Goal: Transaction & Acquisition: Purchase product/service

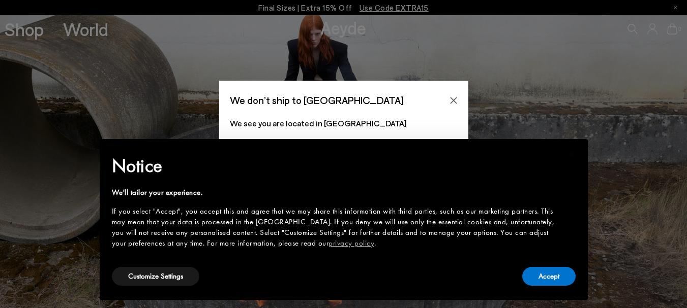
click at [454, 97] on icon "Close" at bounding box center [453, 101] width 8 height 8
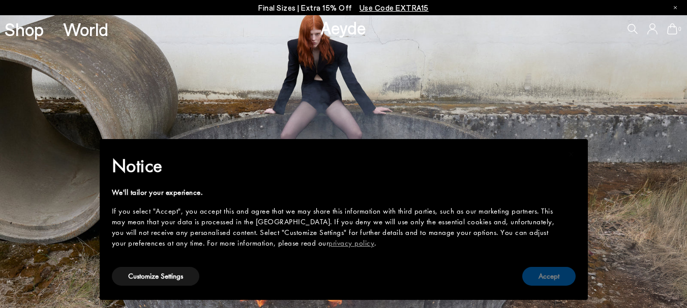
click at [528, 281] on button "Accept" at bounding box center [548, 276] width 53 height 19
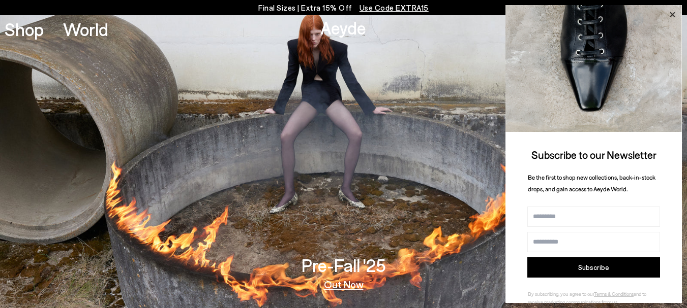
click at [670, 12] on icon at bounding box center [671, 14] width 5 height 5
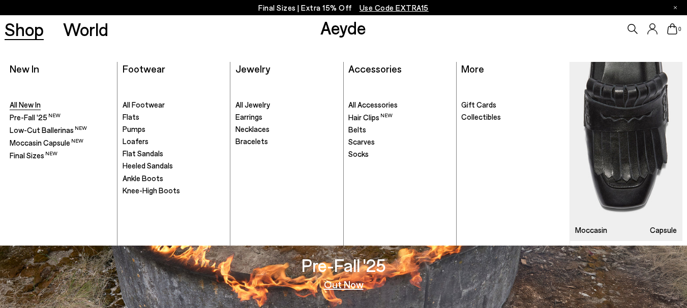
click at [23, 103] on span "All New In" at bounding box center [25, 104] width 31 height 9
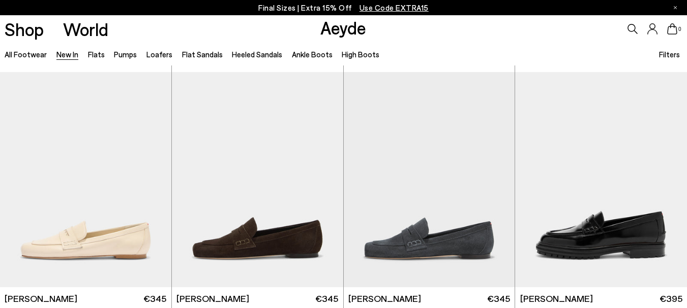
scroll to position [542, 0]
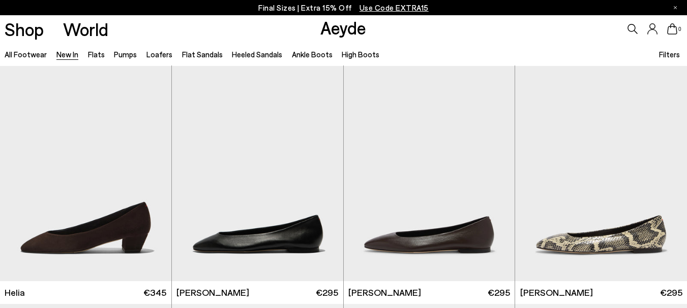
scroll to position [765, 0]
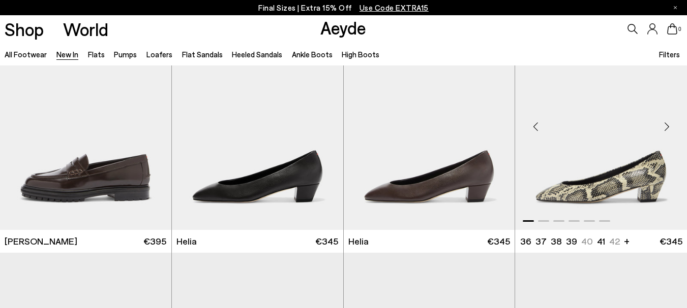
click at [632, 178] on img "1 / 6" at bounding box center [601, 122] width 172 height 215
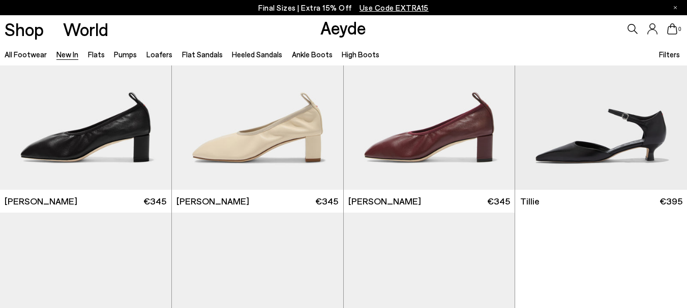
scroll to position [1763, 0]
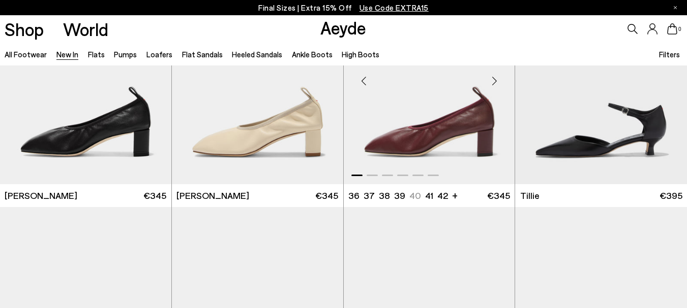
click at [447, 124] on img "1 / 6" at bounding box center [429, 77] width 171 height 215
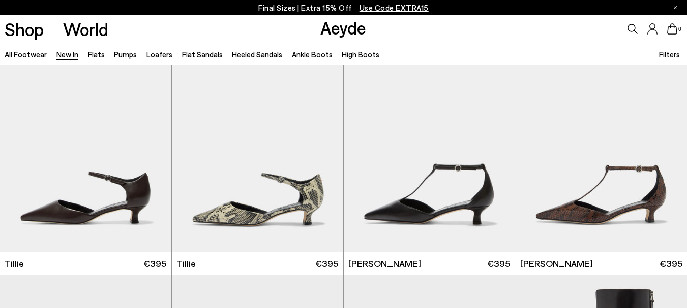
scroll to position [1939, 0]
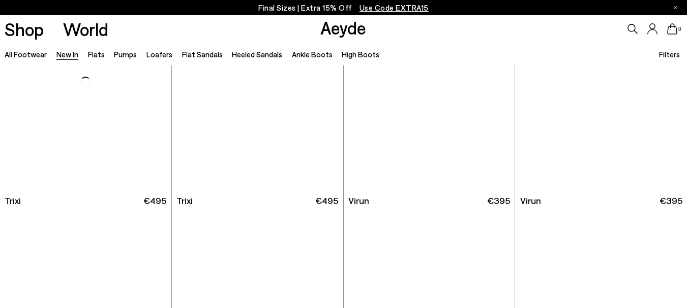
scroll to position [3425, 0]
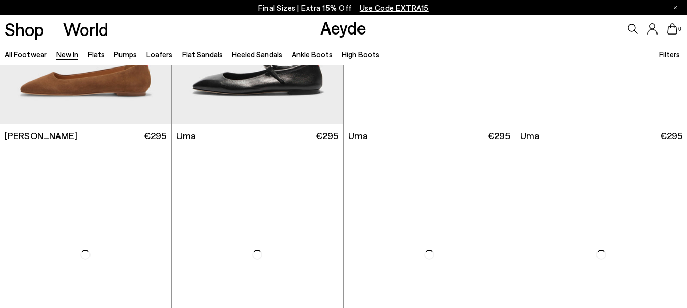
scroll to position [4543, 0]
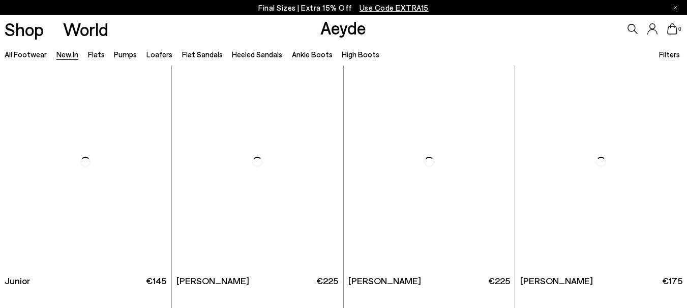
scroll to position [6251, 0]
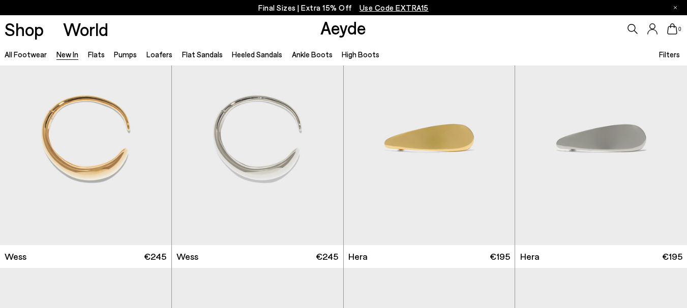
scroll to position [6474, 0]
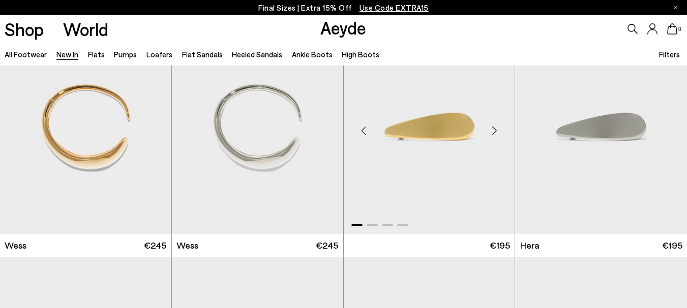
click at [405, 136] on img "1 / 4" at bounding box center [429, 126] width 171 height 215
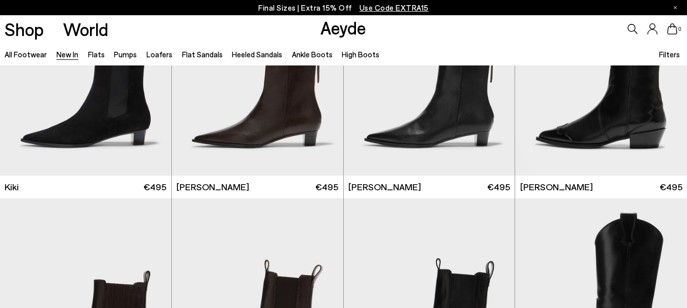
scroll to position [6861, 0]
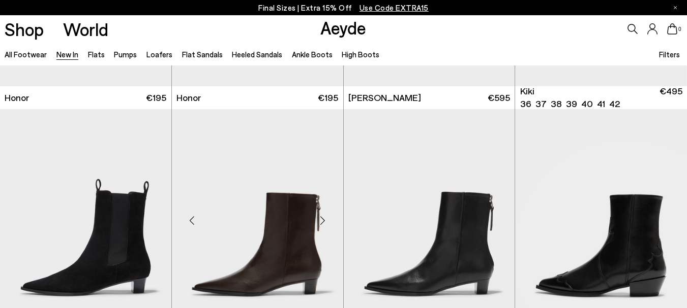
click at [262, 244] on img "1 / 6" at bounding box center [257, 216] width 171 height 215
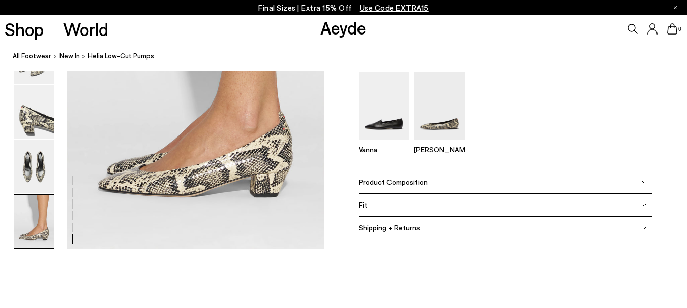
scroll to position [1792, 0]
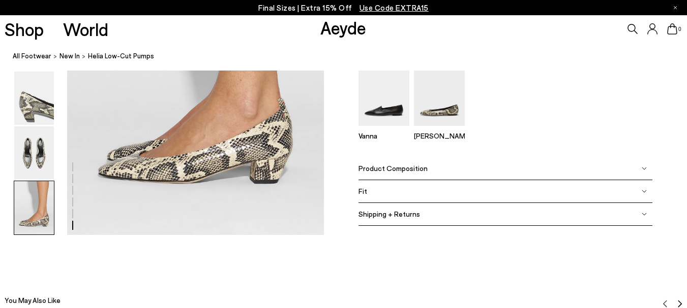
click at [643, 170] on img at bounding box center [643, 168] width 5 height 5
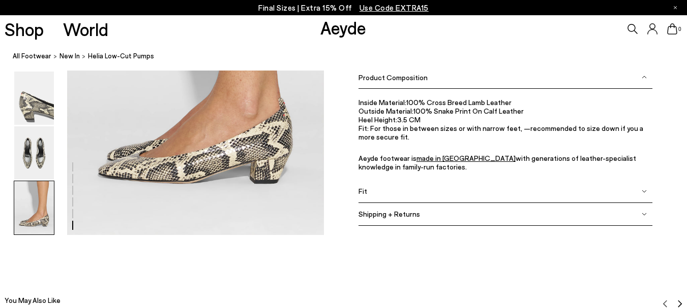
scroll to position [1814, 0]
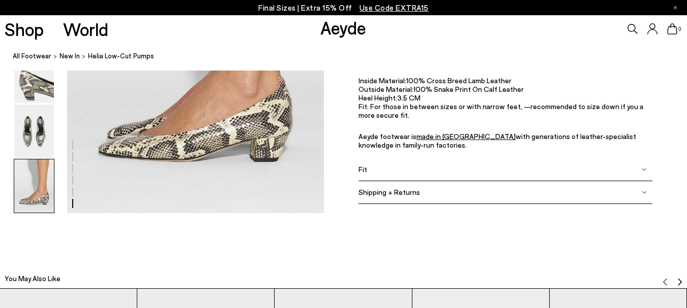
drag, startPoint x: 694, startPoint y: 217, endPoint x: 646, endPoint y: 172, distance: 65.8
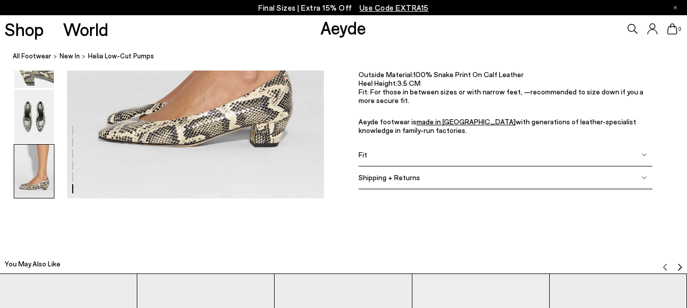
click at [644, 153] on img at bounding box center [643, 154] width 5 height 5
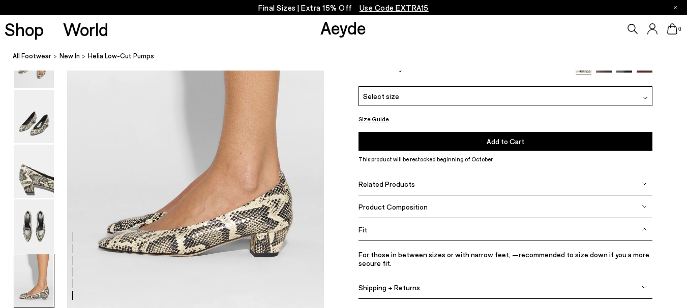
scroll to position [1715, 0]
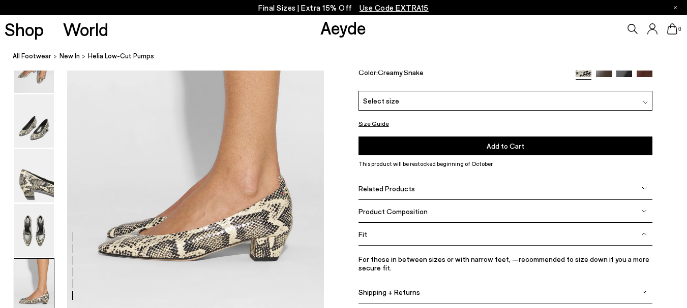
click at [645, 214] on div "Product Composition" at bounding box center [505, 211] width 294 height 23
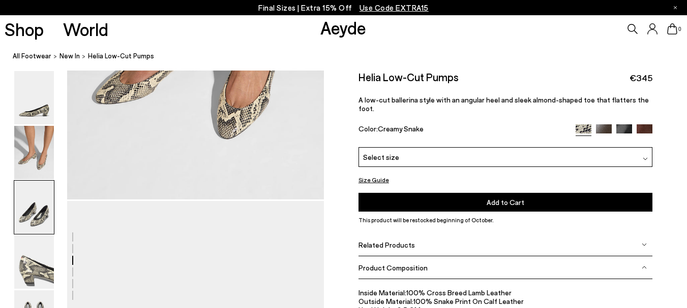
scroll to position [0, 0]
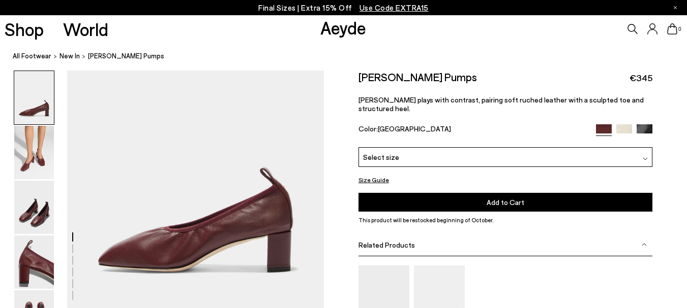
click at [38, 207] on img at bounding box center [34, 207] width 40 height 53
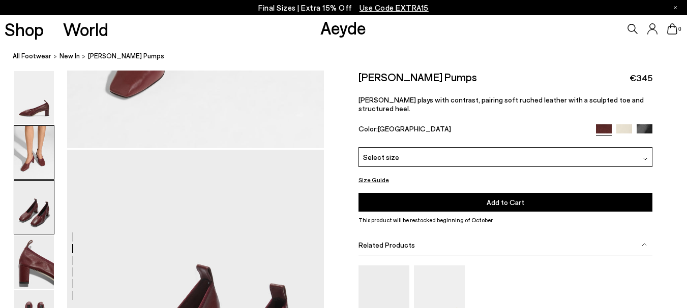
click at [40, 206] on img at bounding box center [34, 207] width 40 height 53
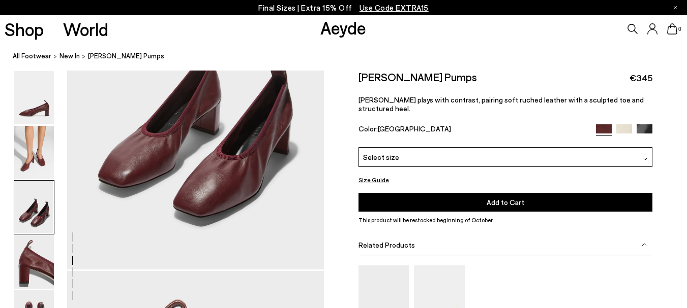
scroll to position [721, 0]
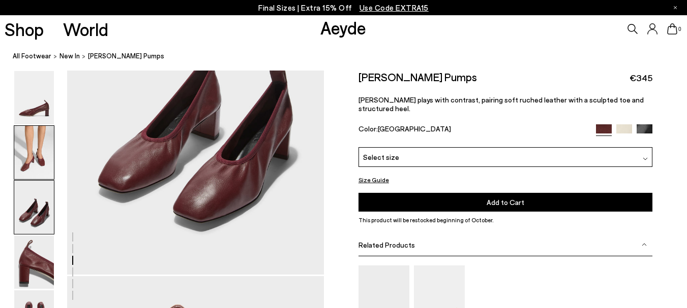
click at [34, 148] on img at bounding box center [34, 152] width 40 height 53
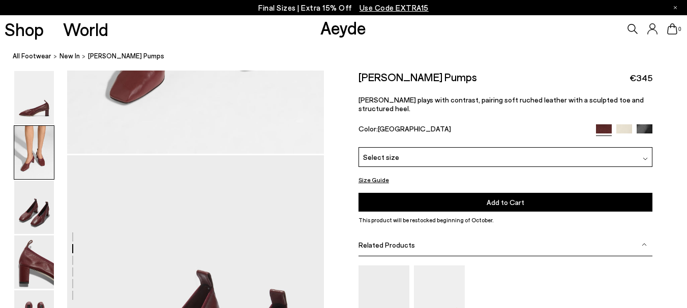
scroll to position [397, 0]
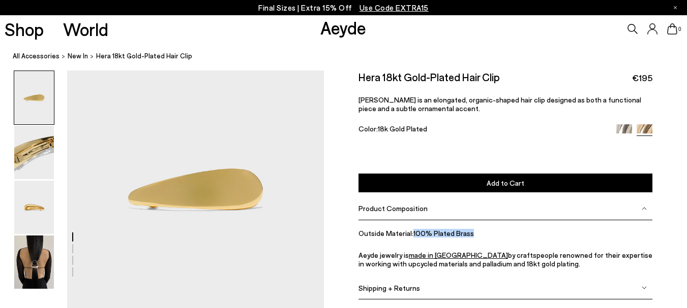
drag, startPoint x: 412, startPoint y: 234, endPoint x: 482, endPoint y: 241, distance: 71.0
click at [482, 241] on ul "Outside Material: 100% Plated Brass Aeyde jewelry is made in [GEOGRAPHIC_DATA] …" at bounding box center [505, 248] width 294 height 39
copy li "100% Plated Brass"
click at [39, 265] on img at bounding box center [34, 262] width 40 height 53
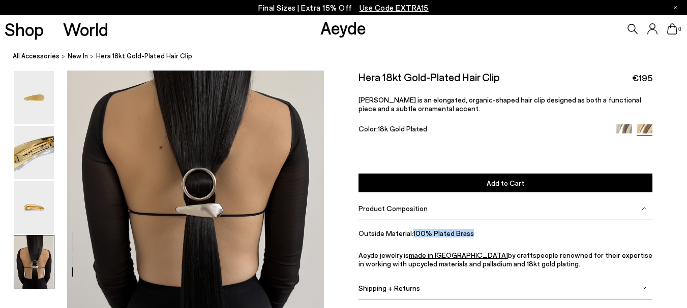
scroll to position [998, 0]
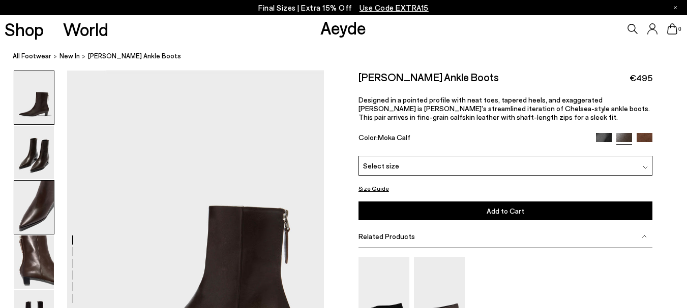
click at [41, 197] on img at bounding box center [34, 207] width 40 height 53
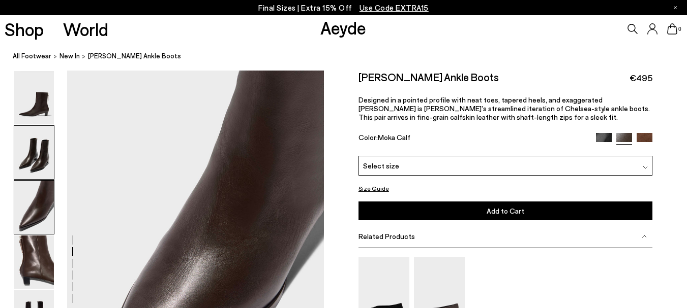
scroll to position [689, 0]
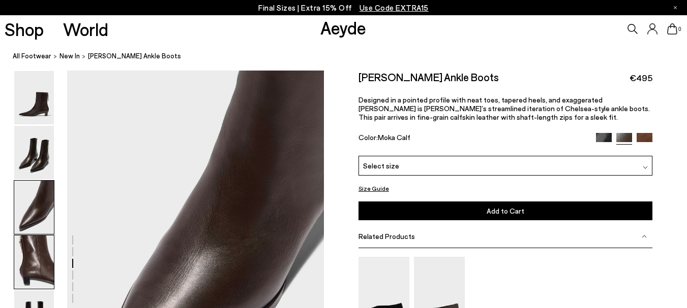
click at [27, 268] on img at bounding box center [34, 262] width 40 height 53
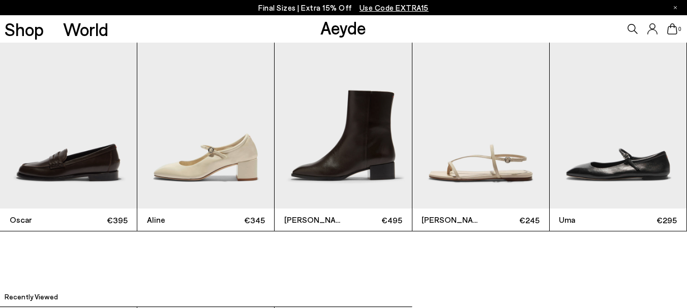
scroll to position [2153, 0]
